Goal: Transaction & Acquisition: Purchase product/service

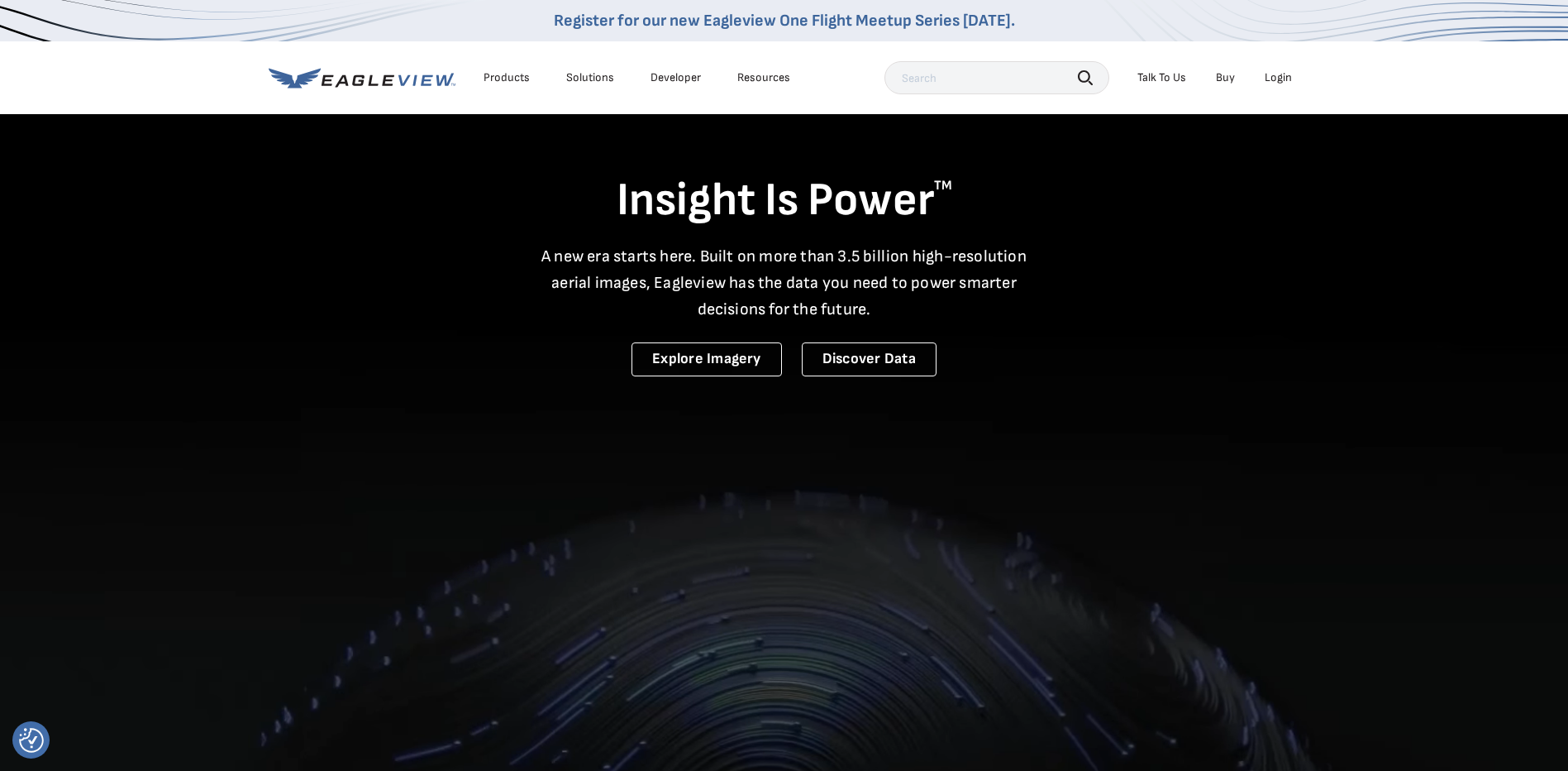
scroll to position [82, 0]
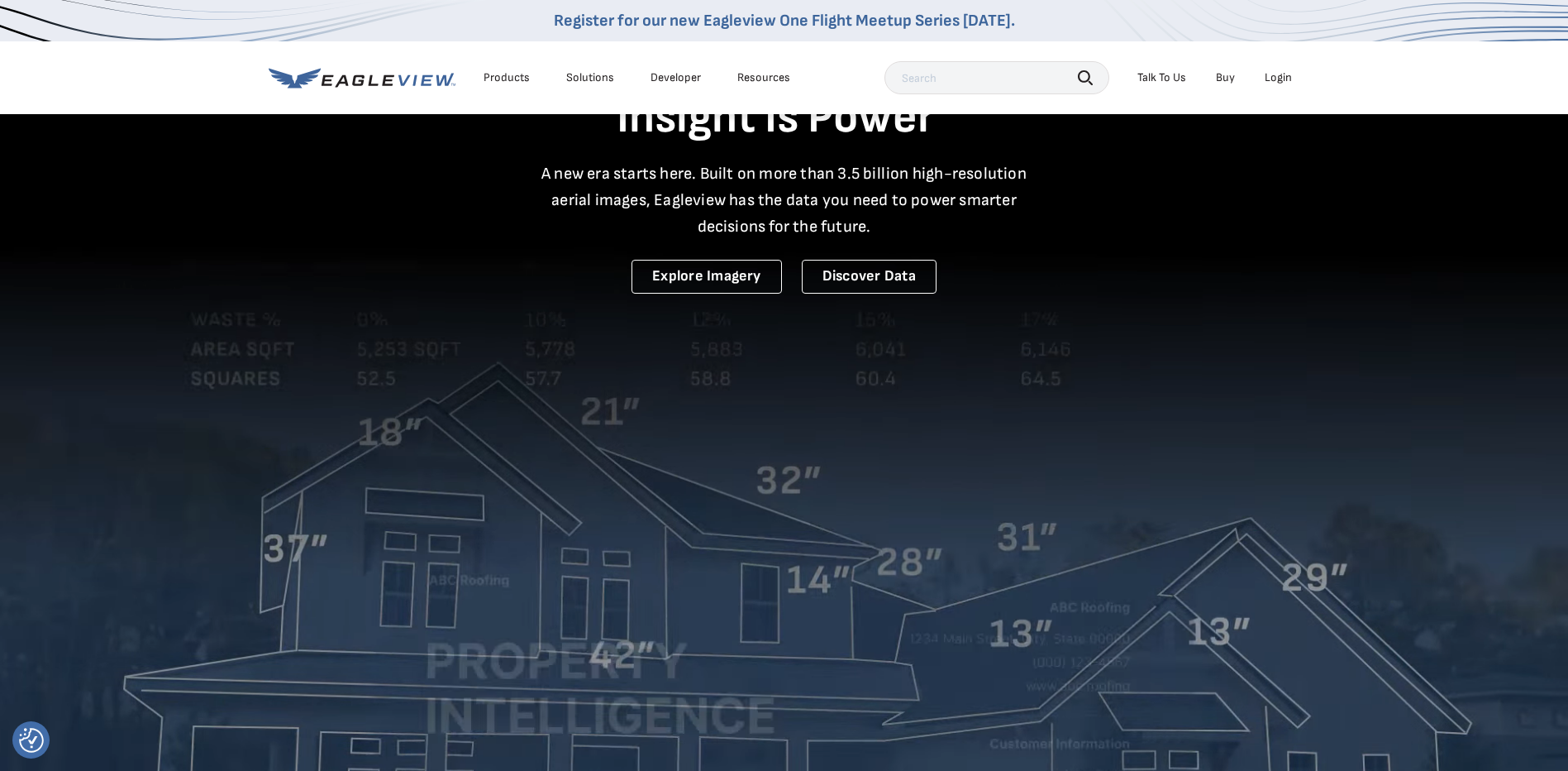
click at [954, 77] on input "text" at bounding box center [996, 77] width 225 height 33
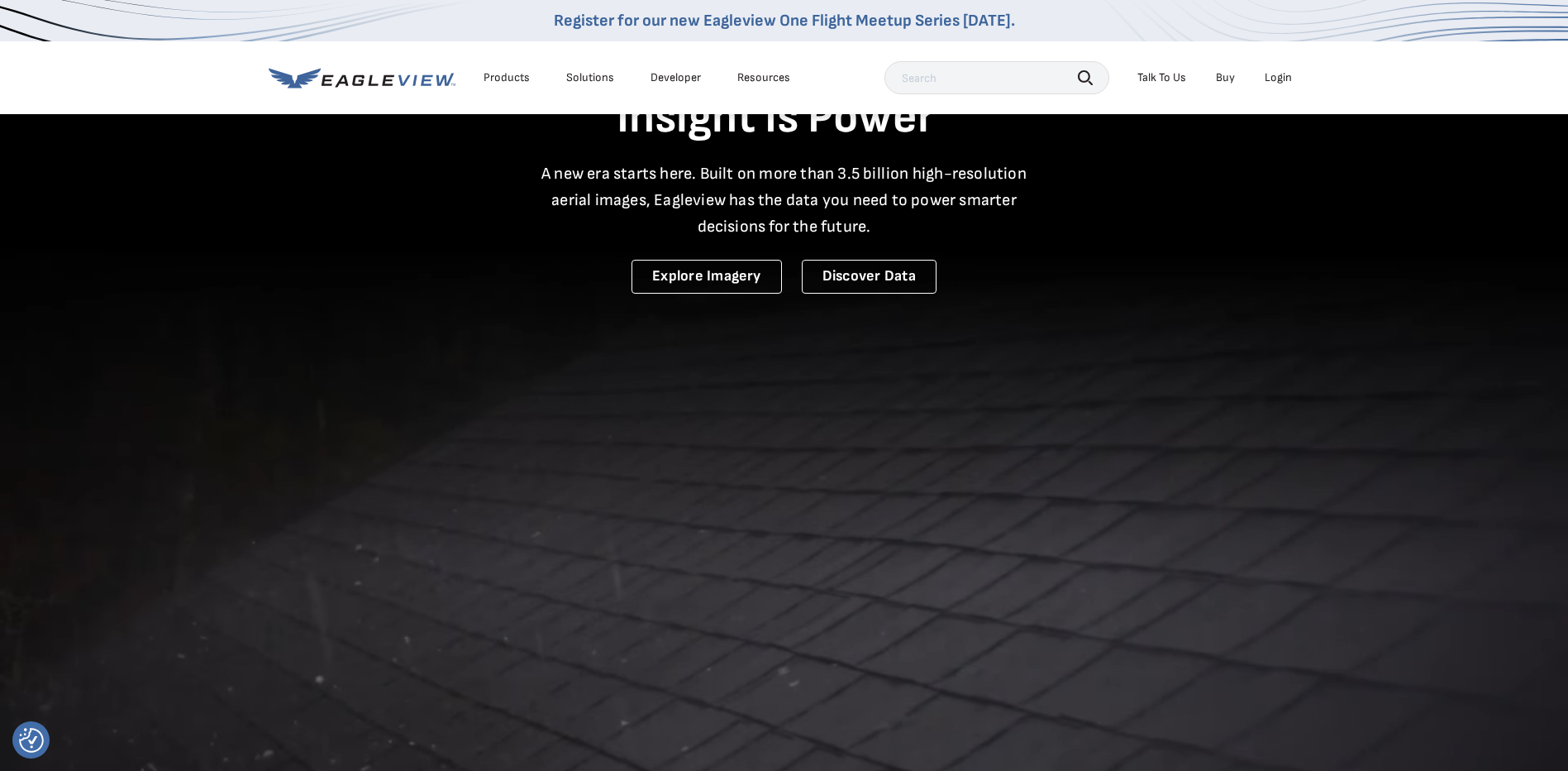
scroll to position [0, 0]
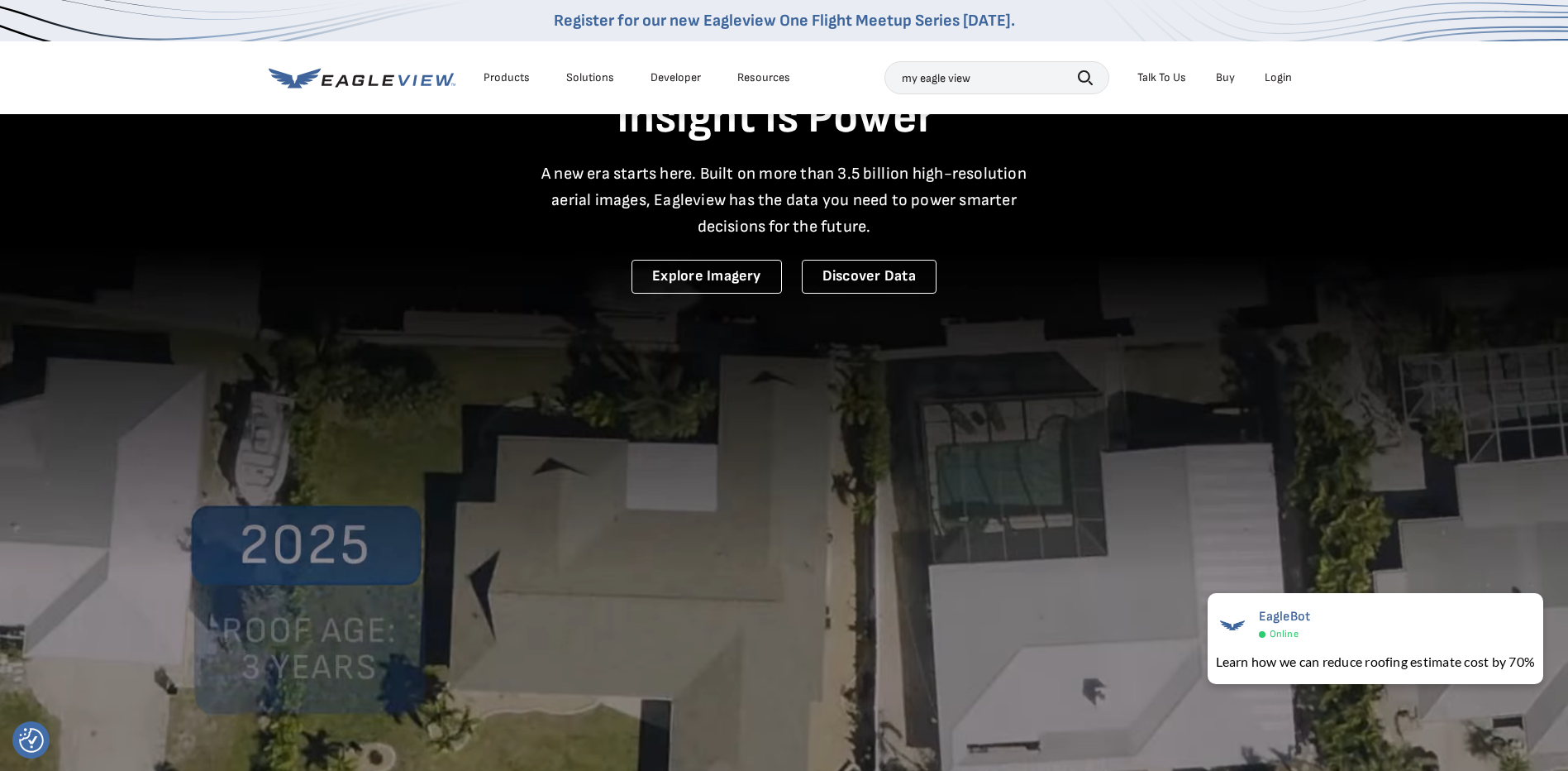
type input "my eagle view"
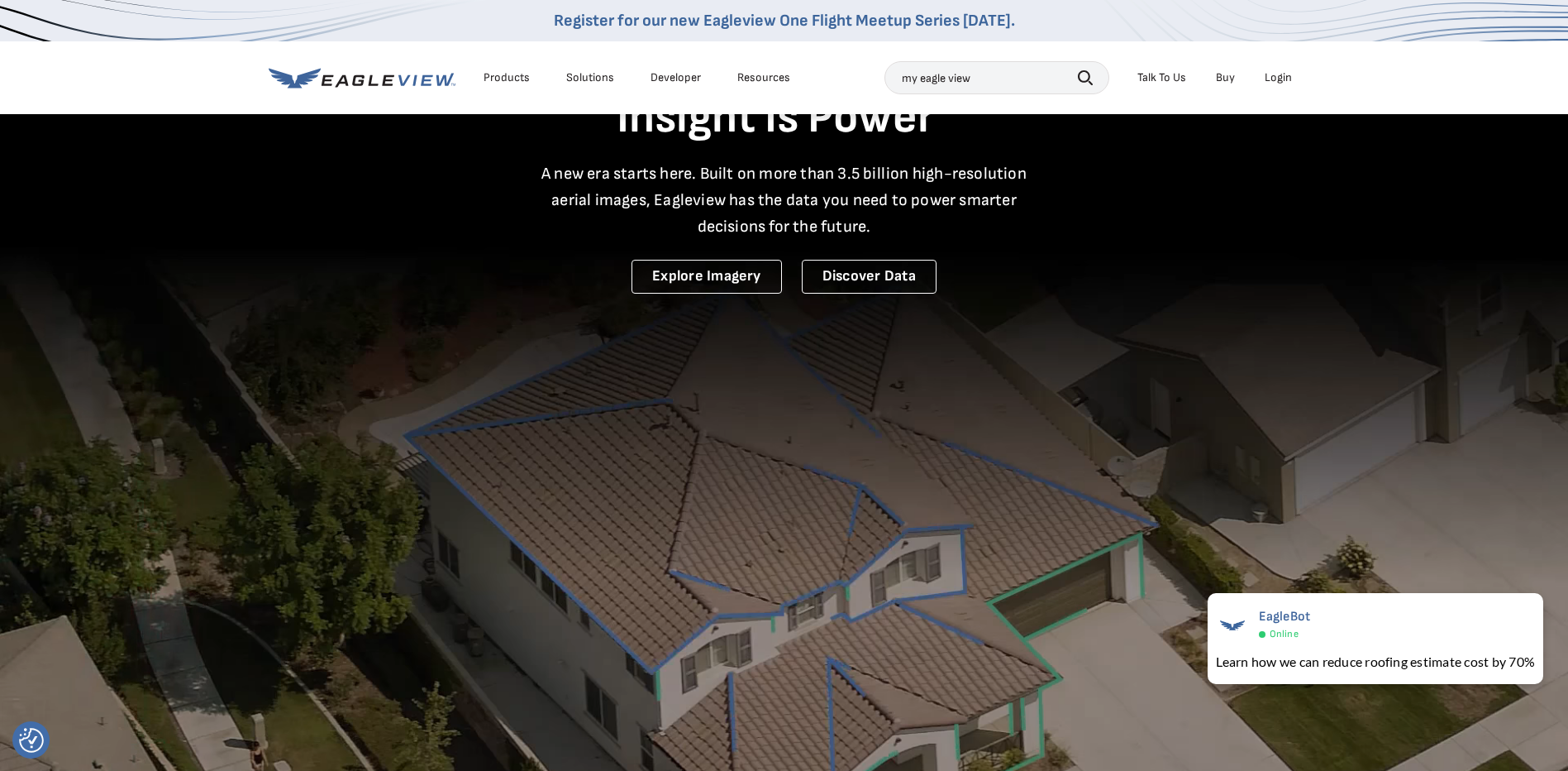
click at [1090, 80] on icon "button" at bounding box center [1085, 77] width 15 height 15
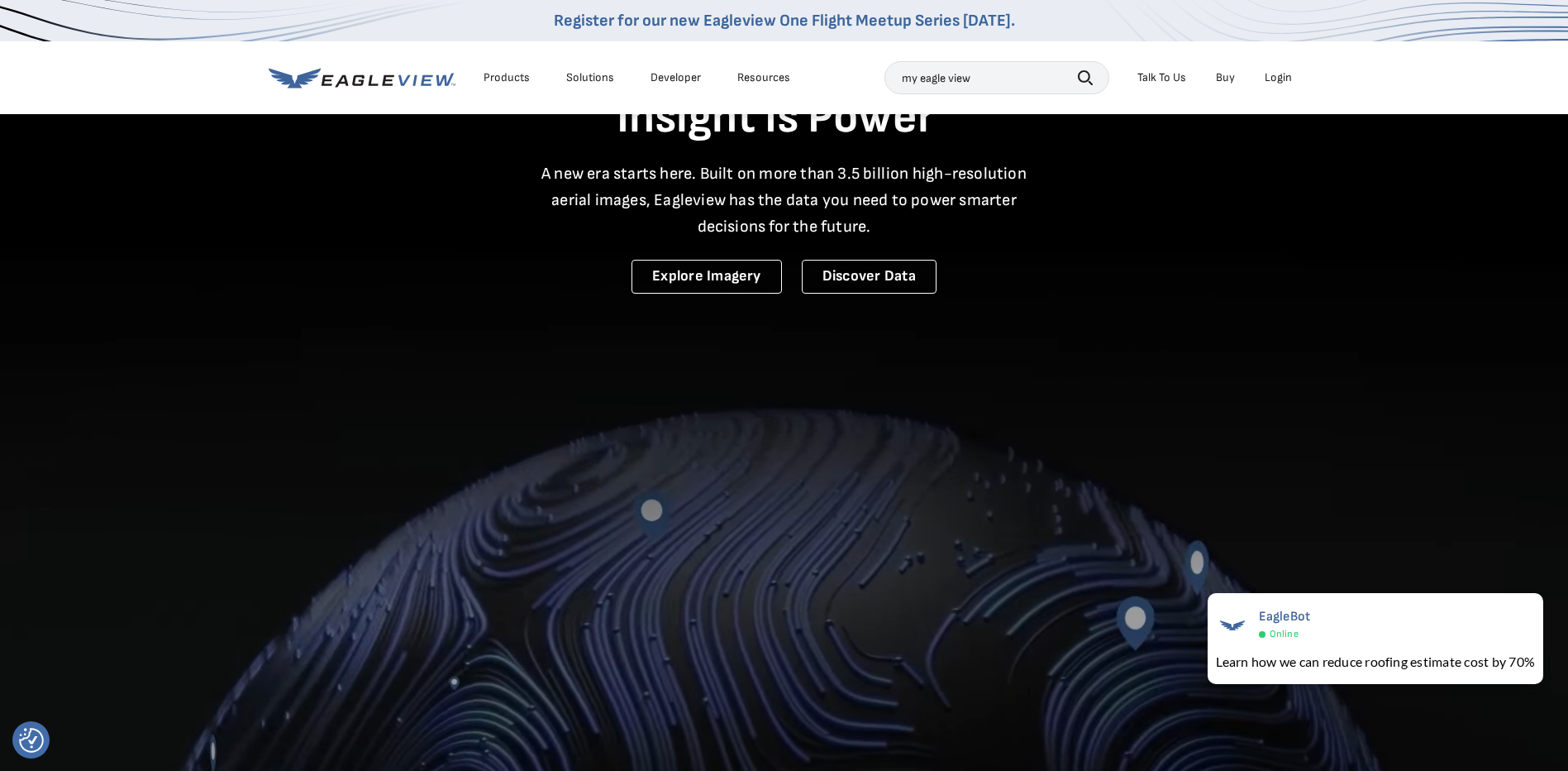
click at [1085, 78] on icon "button" at bounding box center [1085, 77] width 15 height 15
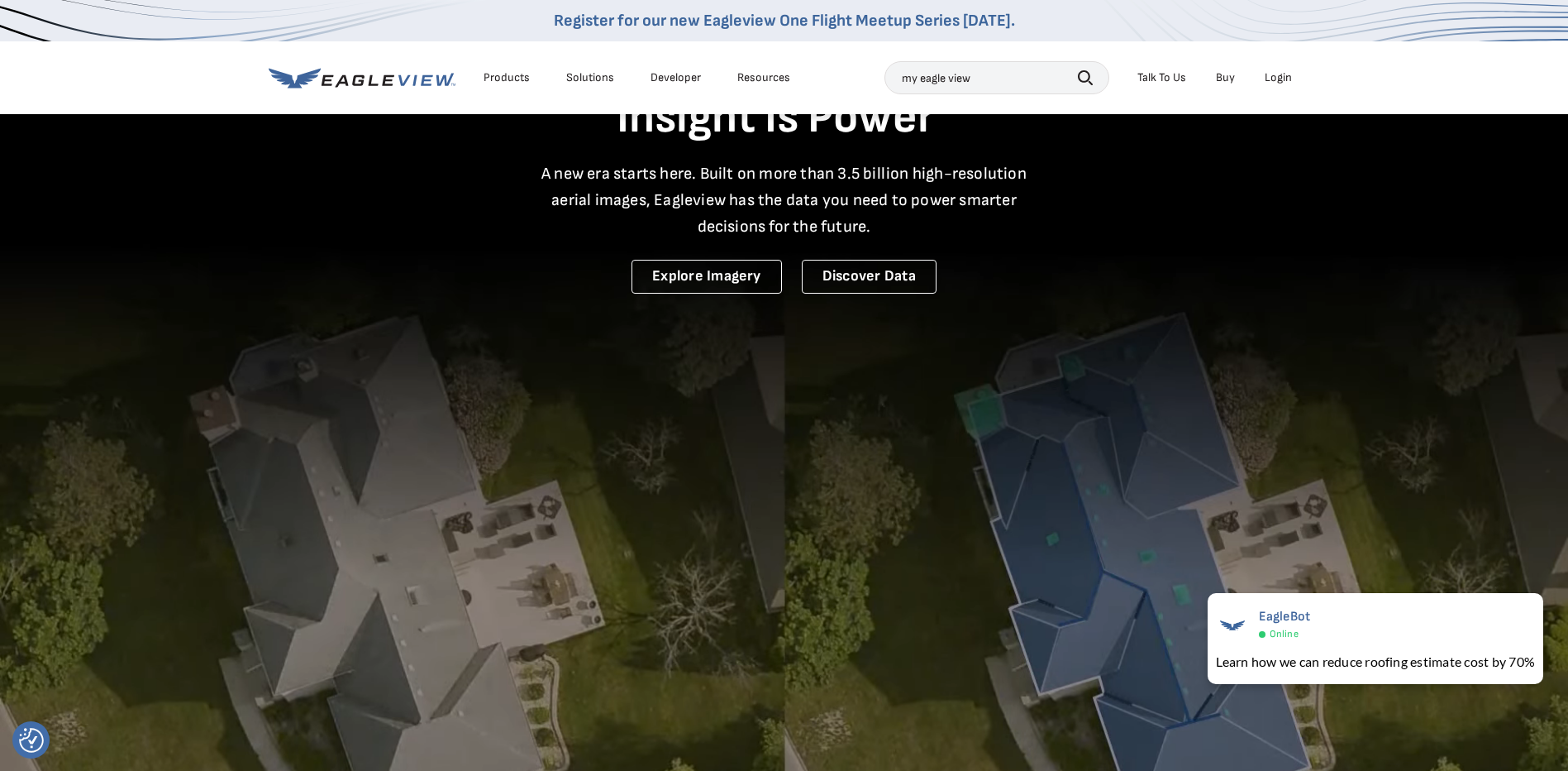
click at [1086, 77] on icon "button" at bounding box center [1085, 77] width 15 height 15
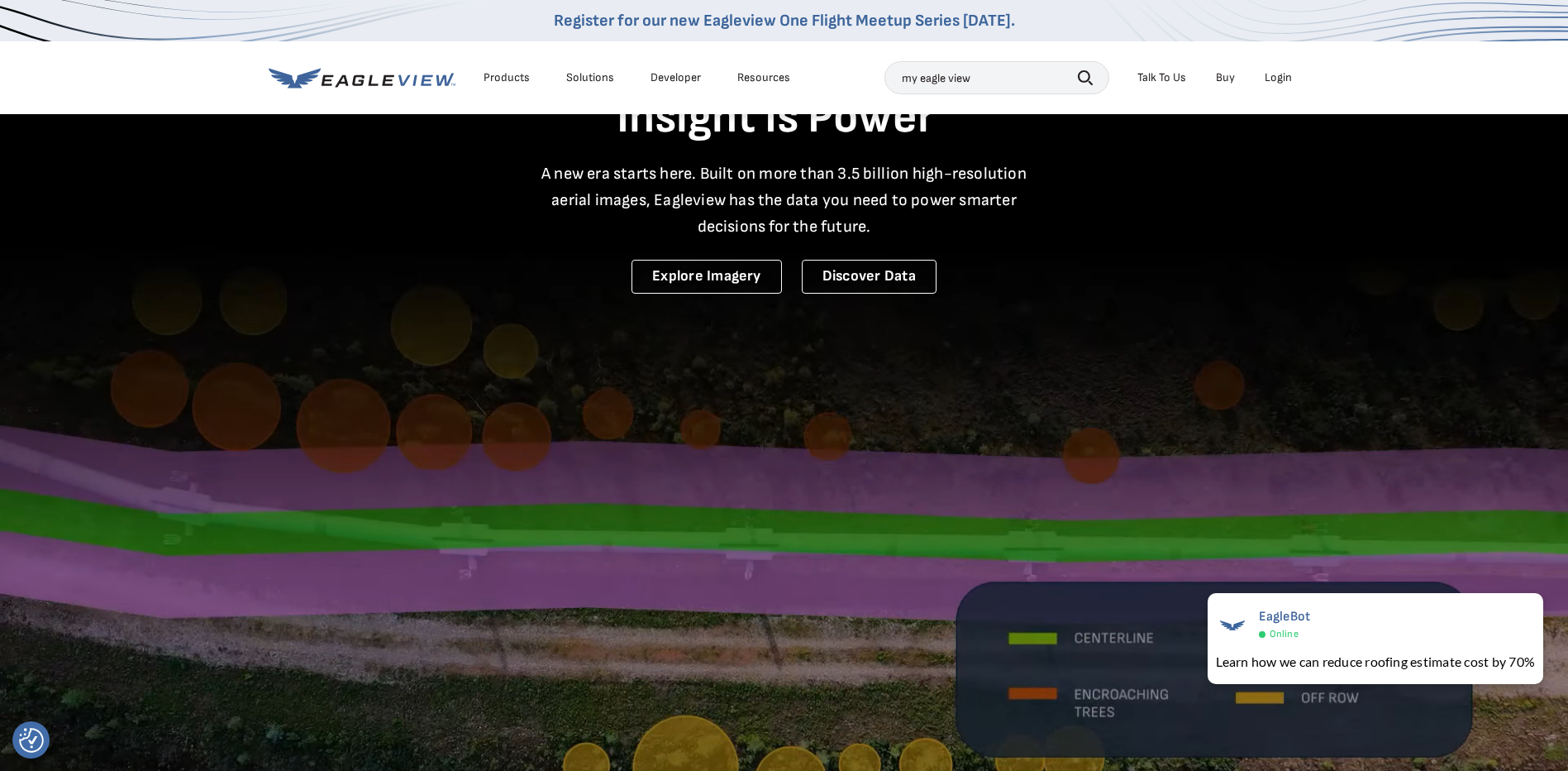
click at [1086, 77] on icon "button" at bounding box center [1085, 77] width 15 height 15
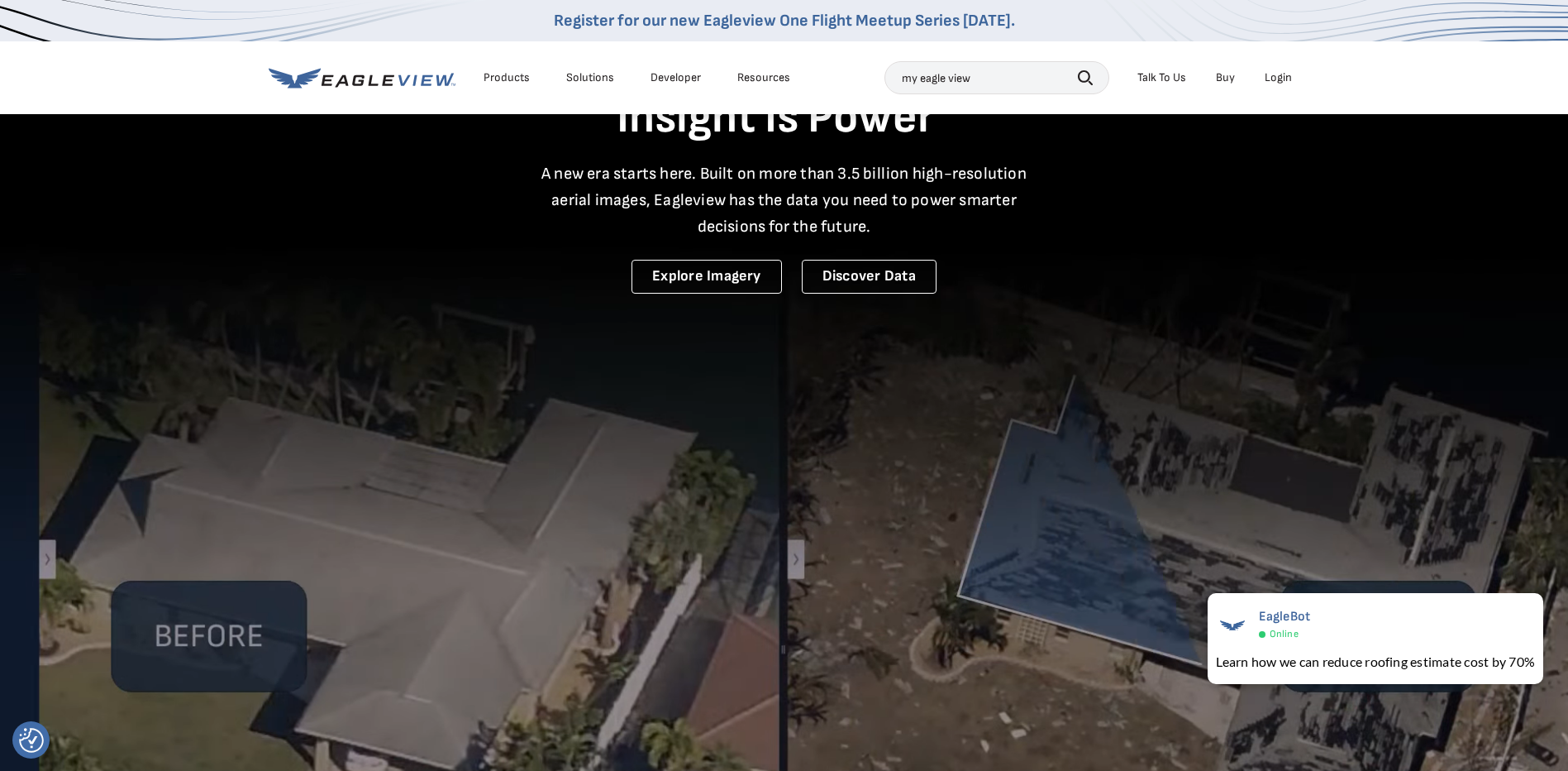
drag, startPoint x: 1084, startPoint y: 79, endPoint x: 1075, endPoint y: 122, distance: 43.9
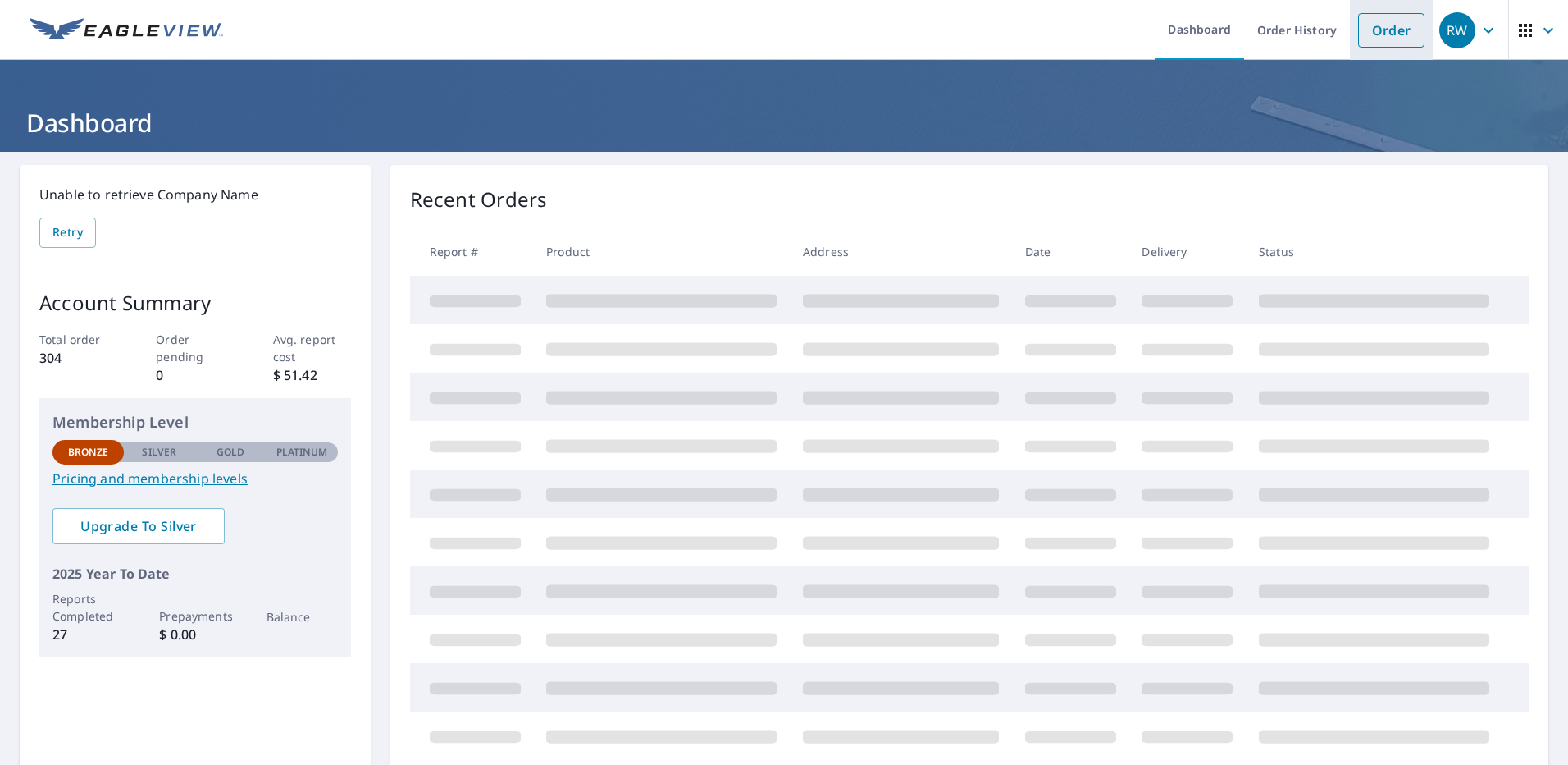
click at [1375, 33] on link "Order" at bounding box center [1391, 30] width 66 height 34
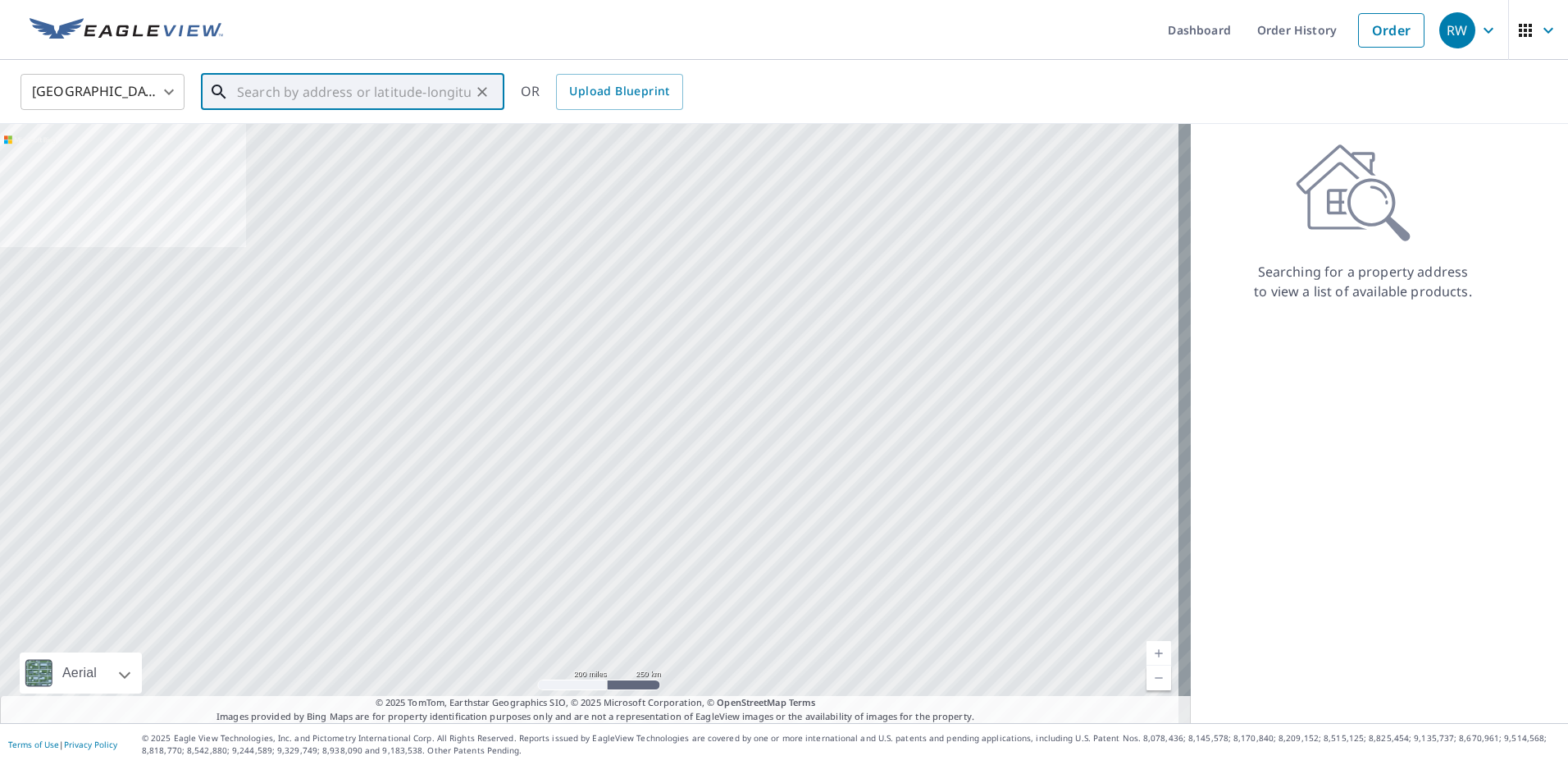
click at [286, 82] on input "text" at bounding box center [354, 92] width 233 height 46
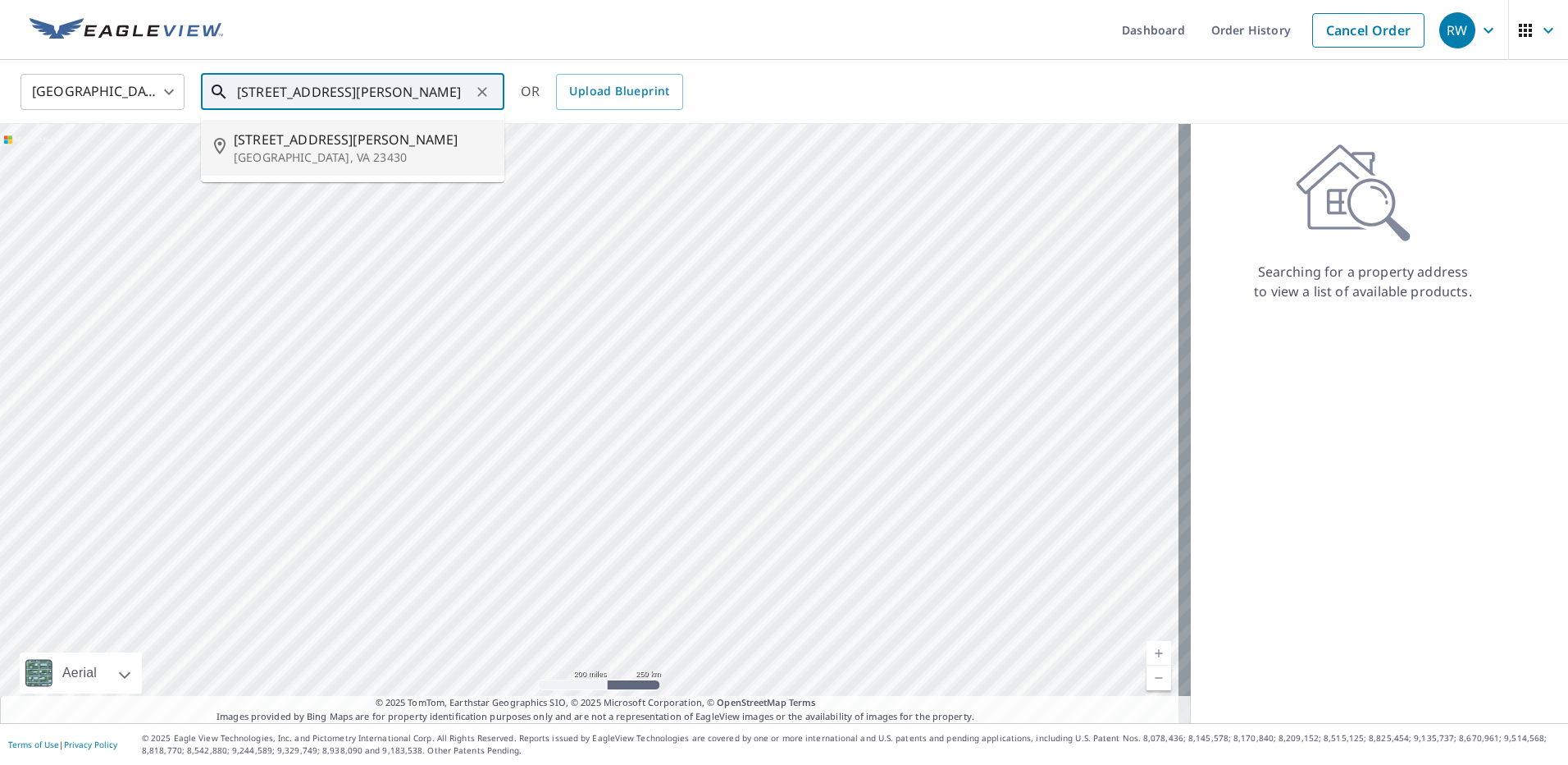
click at [273, 148] on span "904 Wilson Rd" at bounding box center [361, 140] width 257 height 20
type input "904 Wilson Rd Smithfield, VA 23430"
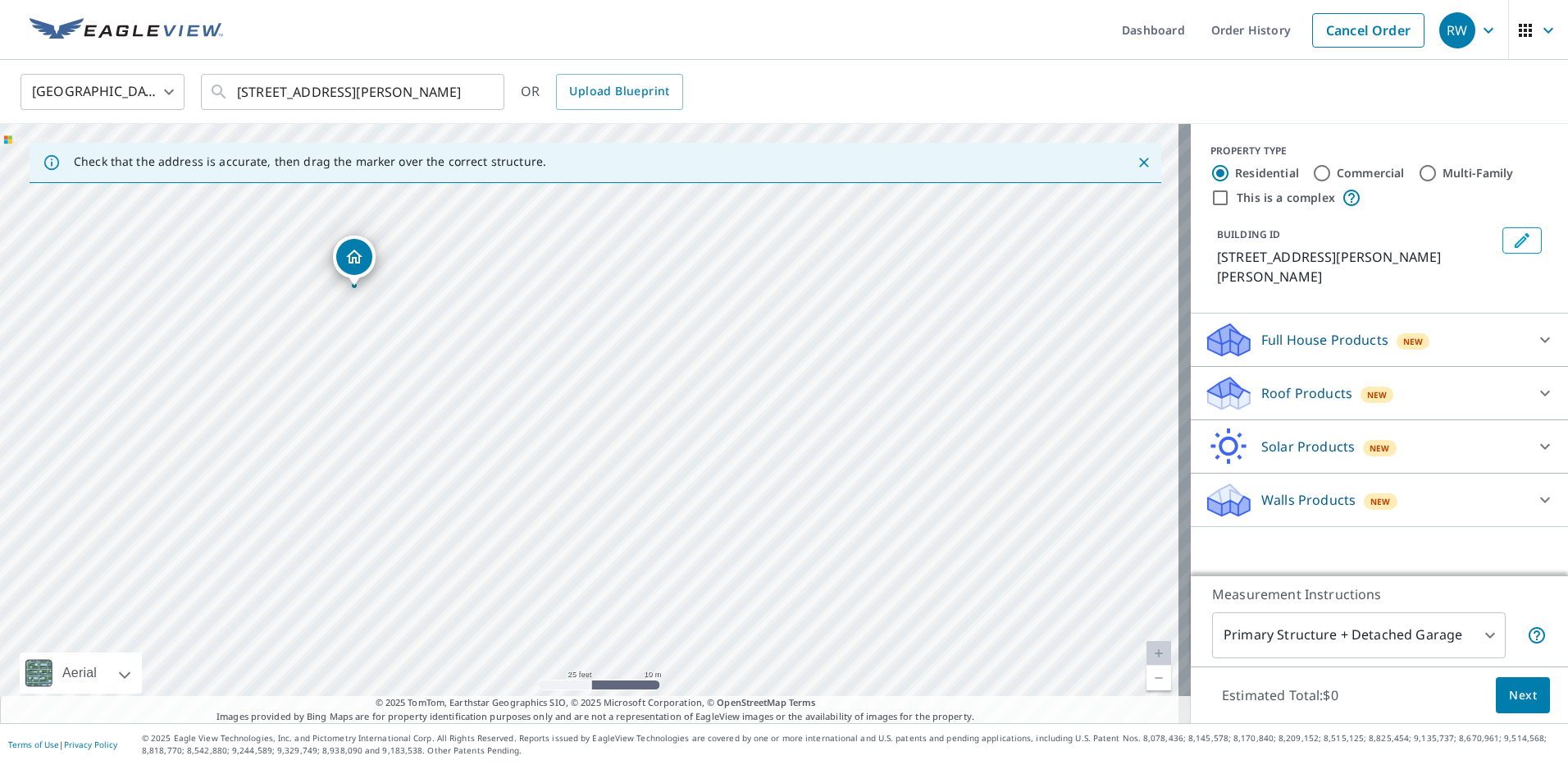
click at [1222, 393] on icon at bounding box center [1226, 401] width 9 height 15
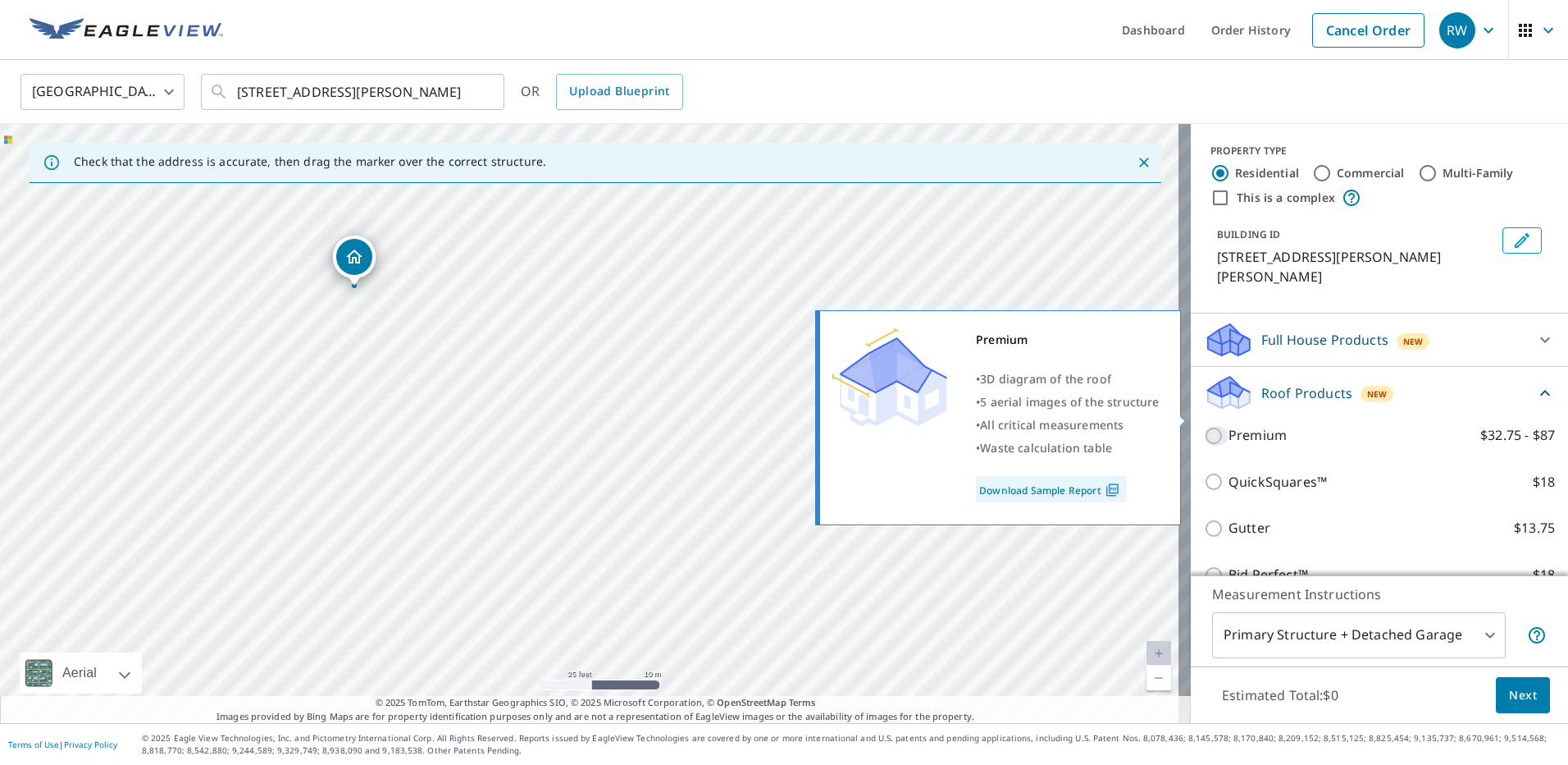
click at [1204, 426] on input "Premium $32.75 - $87" at bounding box center [1216, 436] width 25 height 20
checkbox input "true"
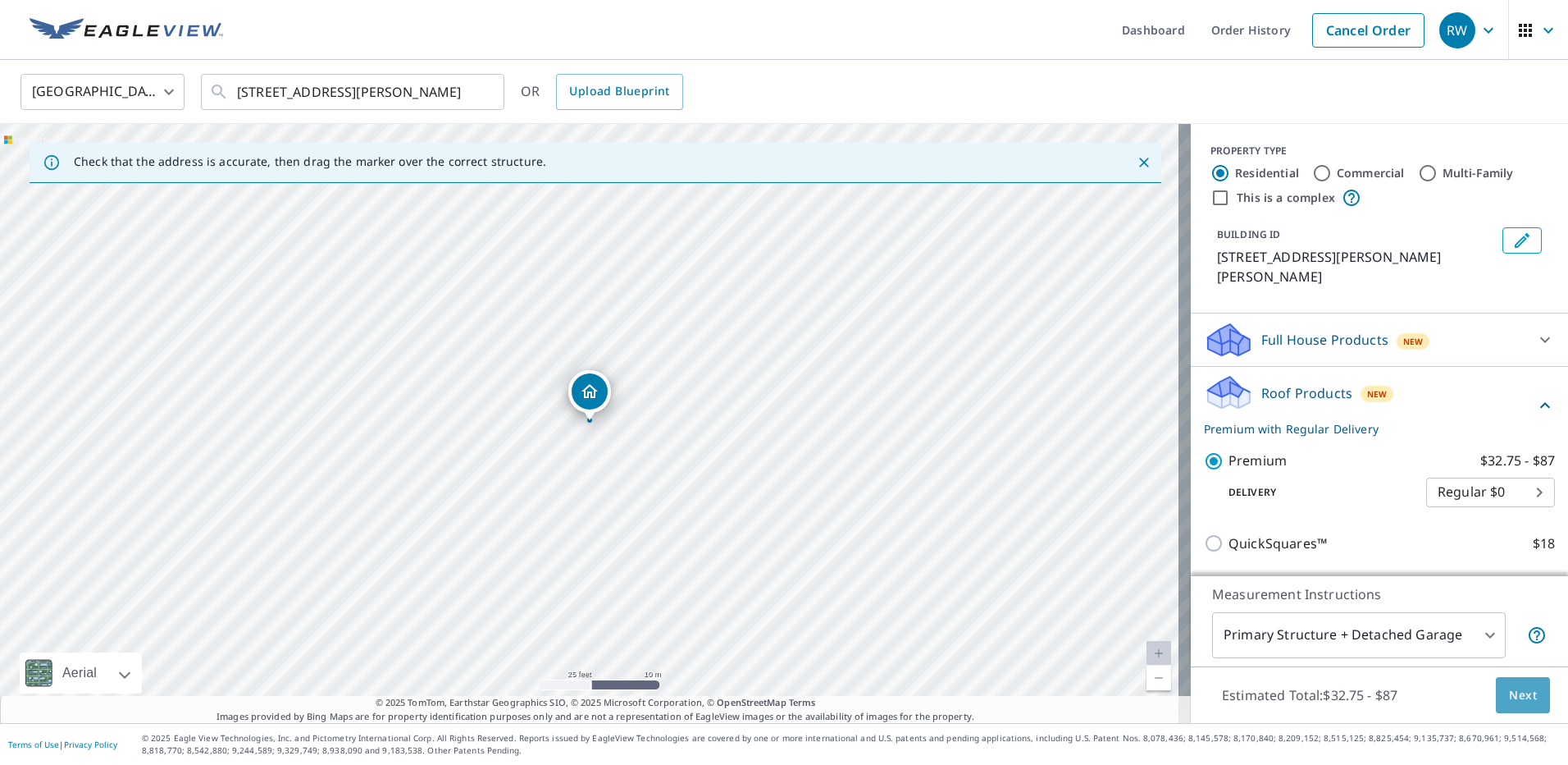
click at [1516, 691] on span "Next" at bounding box center [1522, 696] width 28 height 21
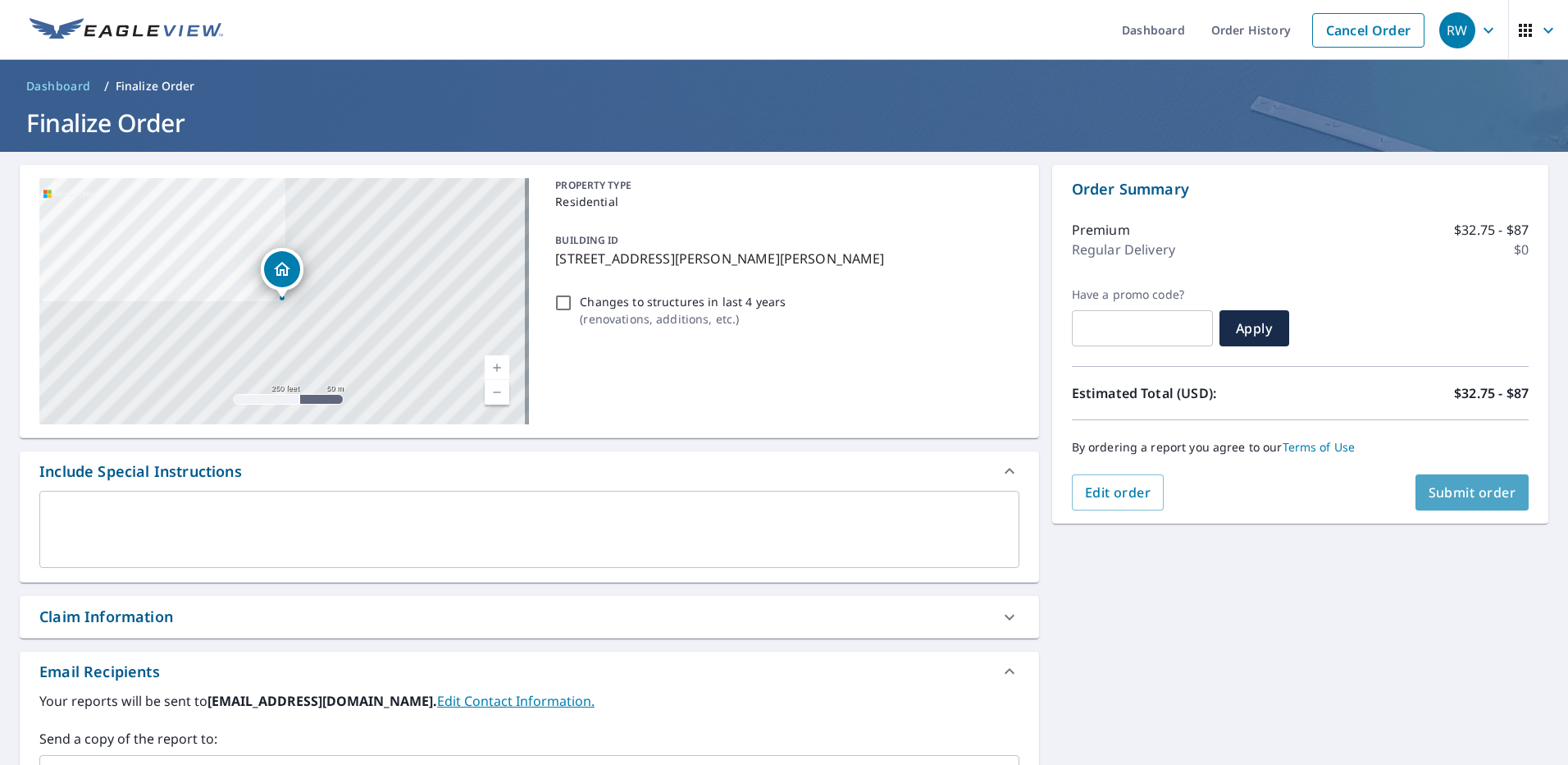
click at [1458, 498] on span "Submit order" at bounding box center [1472, 492] width 87 height 18
